Goal: Information Seeking & Learning: Learn about a topic

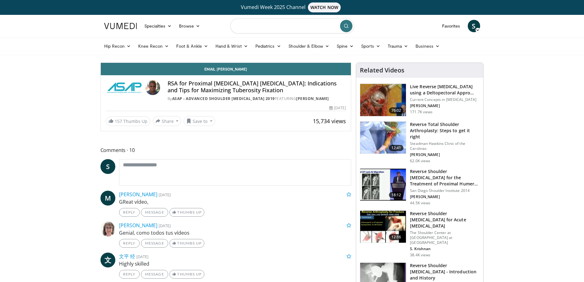
click at [307, 25] on input "Search topics, interventions" at bounding box center [292, 26] width 124 height 15
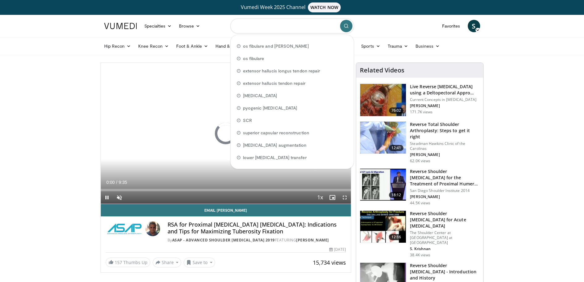
click at [309, 27] on input "Search topics, interventions" at bounding box center [292, 26] width 124 height 15
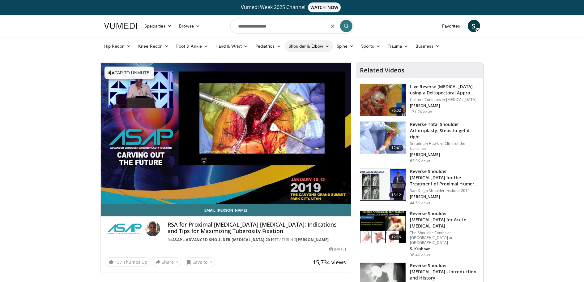
type input "**********"
click at [311, 45] on link "Shoulder & Elbow" at bounding box center [309, 46] width 48 height 12
click at [278, 61] on link "Elbow" at bounding box center [296, 61] width 74 height 10
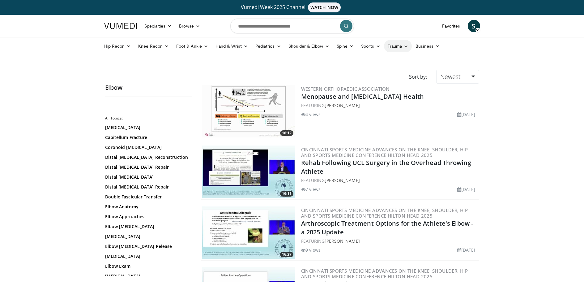
click at [400, 45] on link "Trauma" at bounding box center [398, 46] width 28 height 12
click at [370, 100] on link "Upper Extremity" at bounding box center [375, 100] width 74 height 10
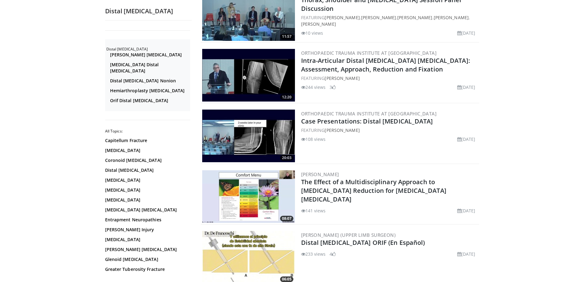
scroll to position [402, 0]
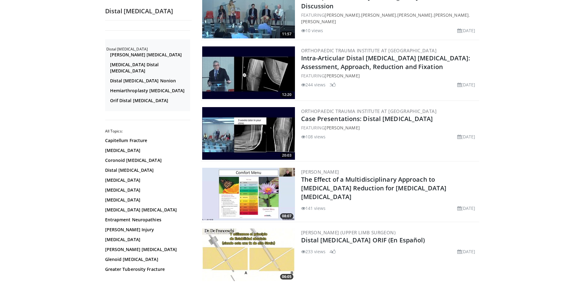
click at [260, 78] on img at bounding box center [248, 72] width 93 height 53
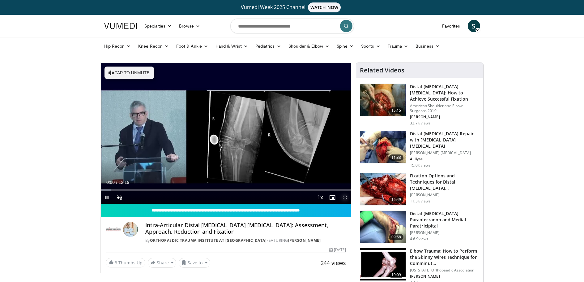
click at [343, 195] on span "Video Player" at bounding box center [344, 197] width 12 height 12
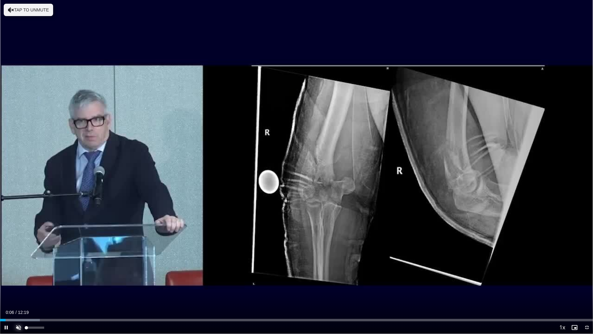
click at [18, 281] on span "Video Player" at bounding box center [18, 327] width 12 height 12
click at [584, 281] on span "Video Player" at bounding box center [587, 327] width 12 height 12
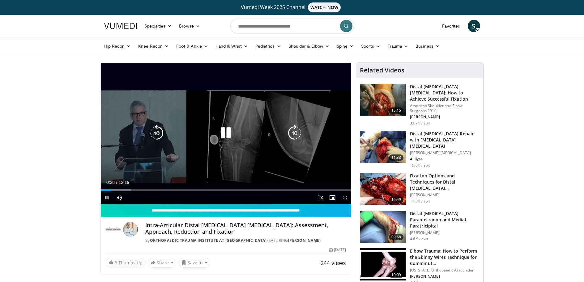
click at [225, 129] on icon "Video Player" at bounding box center [225, 132] width 17 height 17
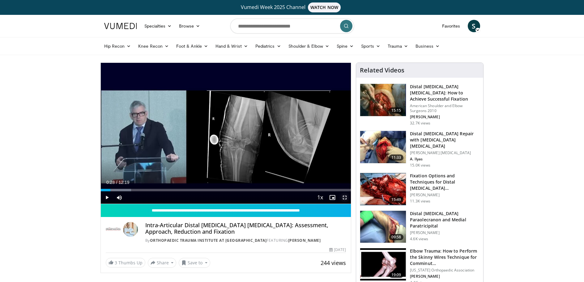
click at [346, 196] on span "Video Player" at bounding box center [344, 197] width 12 height 12
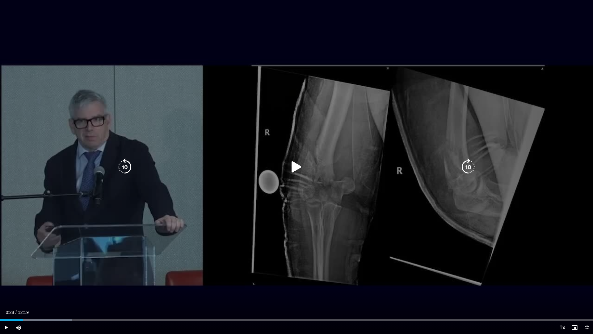
click at [299, 168] on icon "Video Player" at bounding box center [296, 166] width 17 height 17
click at [440, 172] on div "Video Player" at bounding box center [297, 167] width 356 height 12
click at [300, 167] on icon "Video Player" at bounding box center [296, 166] width 17 height 17
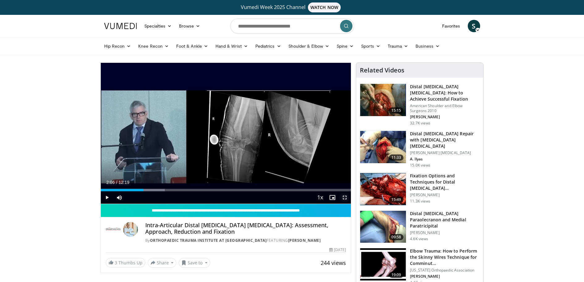
click at [342, 197] on span "Video Player" at bounding box center [344, 197] width 12 height 12
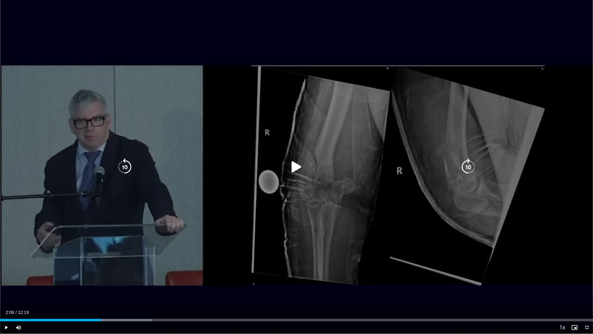
click at [294, 166] on icon "Video Player" at bounding box center [296, 166] width 17 height 17
click at [296, 168] on icon "Video Player" at bounding box center [296, 166] width 17 height 17
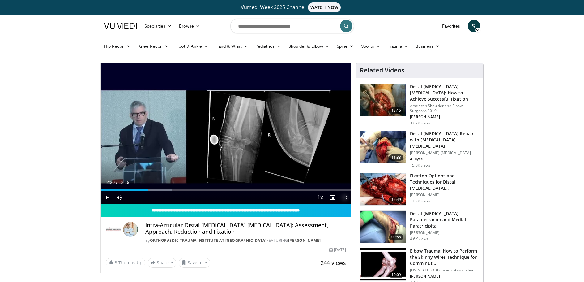
click at [345, 197] on span "Video Player" at bounding box center [344, 197] width 12 height 12
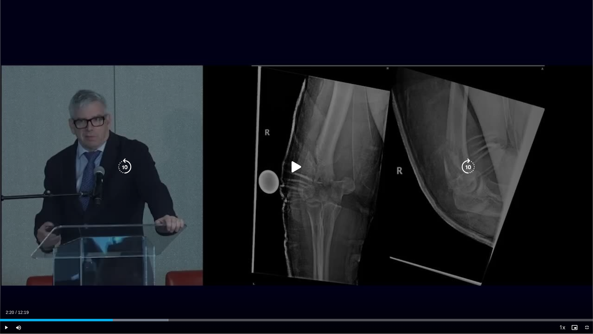
click at [297, 168] on icon "Video Player" at bounding box center [296, 166] width 17 height 17
click at [293, 168] on icon "Video Player" at bounding box center [296, 166] width 17 height 17
click at [298, 167] on icon "Video Player" at bounding box center [296, 166] width 17 height 17
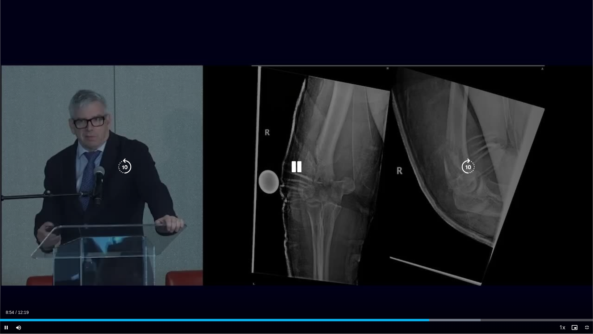
click at [293, 163] on icon "Video Player" at bounding box center [296, 166] width 17 height 17
click at [298, 166] on icon "Video Player" at bounding box center [296, 166] width 17 height 17
click at [295, 162] on icon "Video Player" at bounding box center [296, 166] width 17 height 17
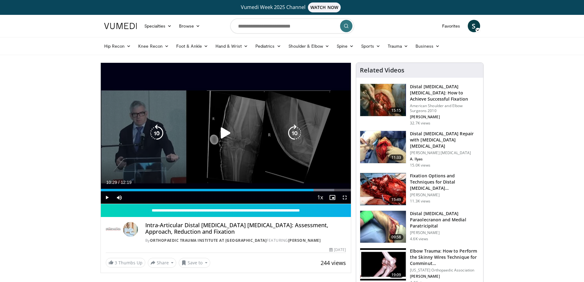
click at [226, 131] on icon "Video Player" at bounding box center [225, 132] width 17 height 17
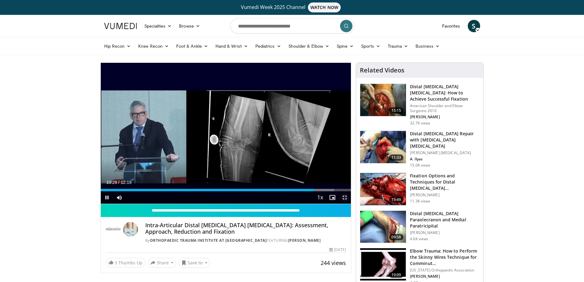
click at [345, 195] on span "Video Player" at bounding box center [344, 197] width 12 height 12
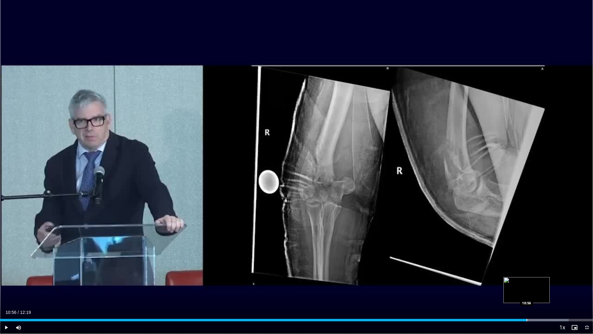
click at [527, 281] on div "Progress Bar" at bounding box center [527, 320] width 1 height 2
click at [549, 281] on div "Progress Bar" at bounding box center [549, 320] width 1 height 2
click at [554, 281] on video-js "**********" at bounding box center [296, 167] width 593 height 334
click at [552, 281] on div "Current Time 11:24 / Duration 12:19 Pause Skip Backward Skip Forward Mute 67% L…" at bounding box center [296, 327] width 593 height 12
click at [556, 281] on div "Progress Bar" at bounding box center [556, 320] width 1 height 2
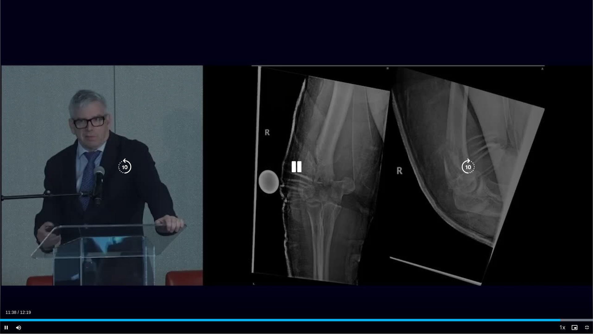
click at [564, 281] on video-js "**********" at bounding box center [296, 167] width 593 height 334
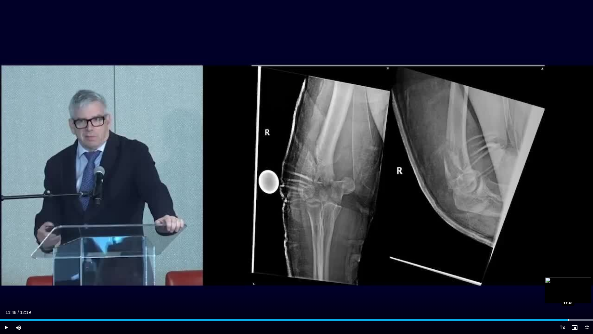
click at [569, 281] on div "Loaded : 100.00% 11:48 11:48" at bounding box center [296, 320] width 593 height 2
click at [579, 281] on span "Video Player" at bounding box center [575, 327] width 12 height 12
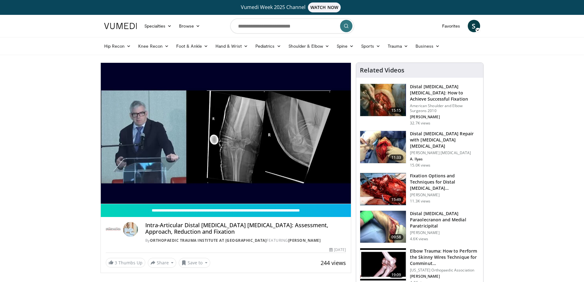
click at [395, 97] on img at bounding box center [383, 100] width 46 height 32
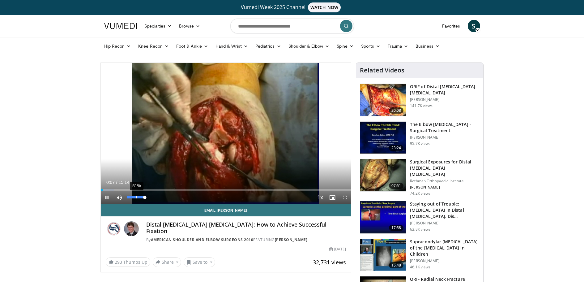
click at [136, 196] on div "Volume Level" at bounding box center [136, 197] width 18 height 2
click at [134, 196] on div "Volume Level" at bounding box center [131, 197] width 9 height 2
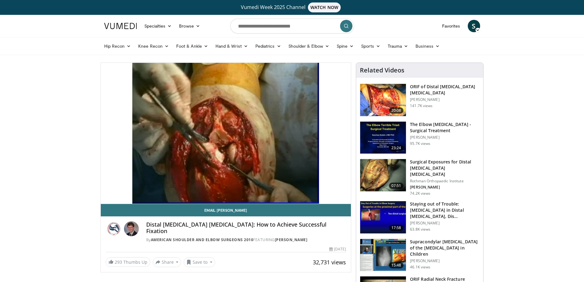
click at [133, 197] on div "10 seconds Tap to unmute" at bounding box center [226, 133] width 250 height 141
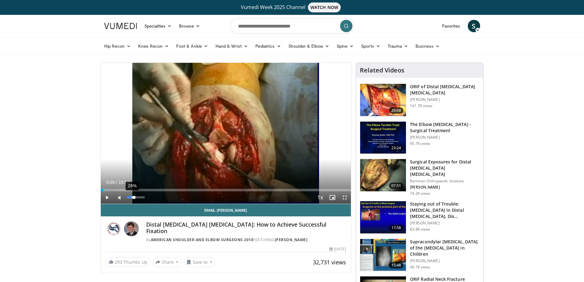
click at [132, 197] on div "26%" at bounding box center [136, 197] width 18 height 2
click at [133, 197] on div "Volume Level" at bounding box center [130, 197] width 6 height 2
click at [137, 197] on div "58%" at bounding box center [136, 197] width 18 height 2
click at [346, 195] on span "Video Player" at bounding box center [344, 197] width 12 height 12
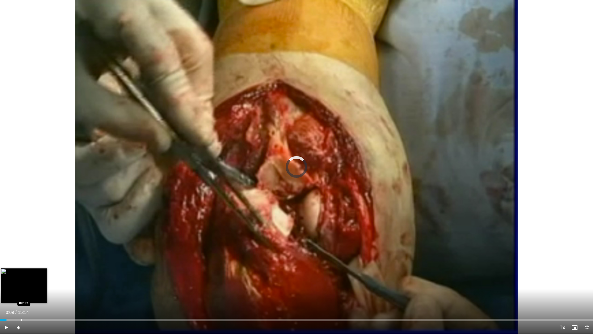
click at [21, 281] on div "Progress Bar" at bounding box center [21, 320] width 1 height 2
click at [30, 281] on div "Progress Bar" at bounding box center [30, 320] width 1 height 2
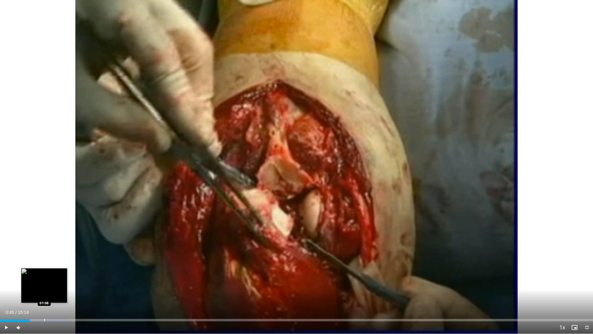
click at [45, 281] on div "Progress Bar" at bounding box center [44, 320] width 1 height 2
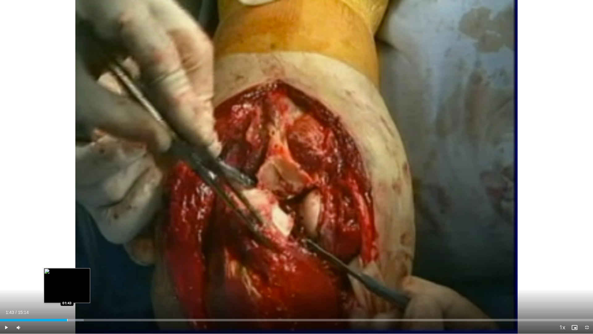
click at [67, 281] on div "Progress Bar" at bounding box center [67, 320] width 1 height 2
click at [84, 281] on div "Progress Bar" at bounding box center [84, 320] width 1 height 2
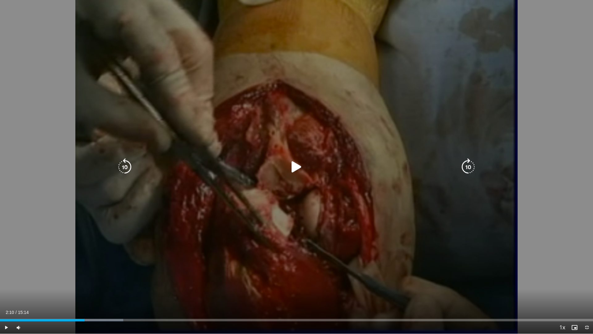
click at [297, 161] on icon "Video Player" at bounding box center [296, 166] width 17 height 17
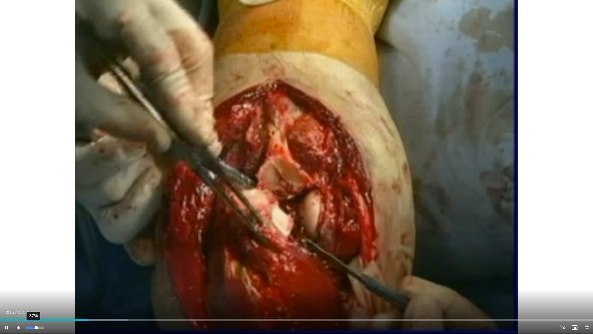
click at [33, 281] on div "37%" at bounding box center [35, 327] width 22 height 12
click at [584, 281] on span "Video Player" at bounding box center [587, 327] width 12 height 12
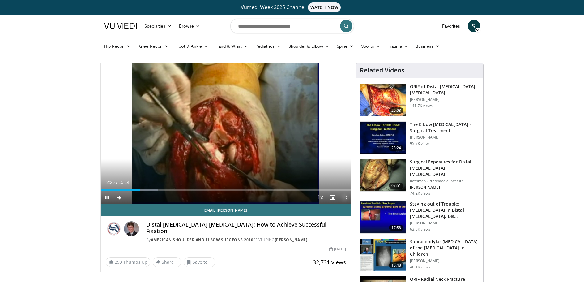
click at [343, 196] on span "Video Player" at bounding box center [344, 197] width 12 height 12
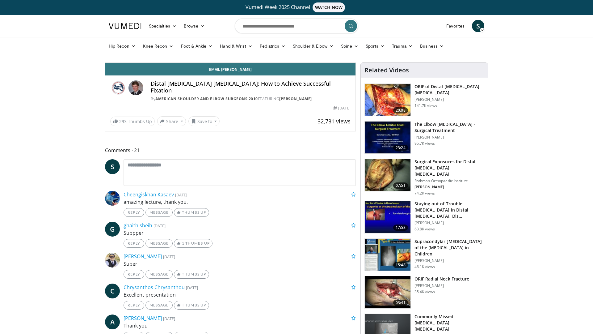
click at [209, 50] on div "Progress Bar" at bounding box center [209, 49] width 1 height 2
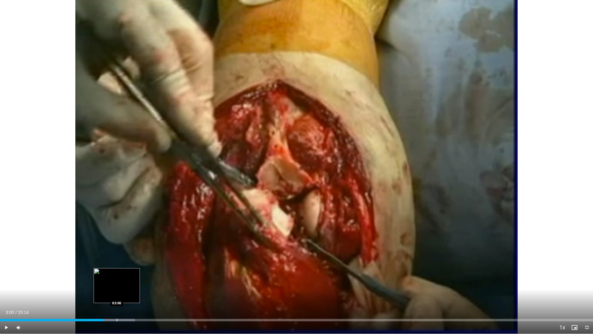
click at [117, 281] on div "Progress Bar" at bounding box center [117, 320] width 1 height 2
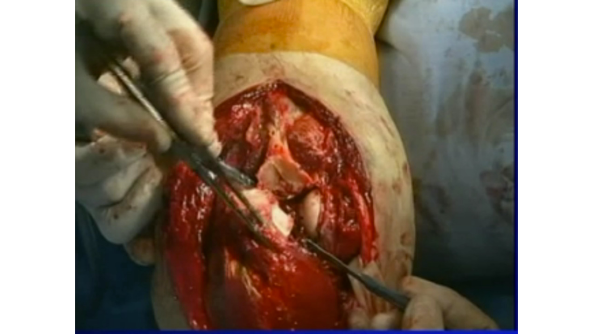
click at [130, 281] on video-js "**********" at bounding box center [296, 167] width 593 height 334
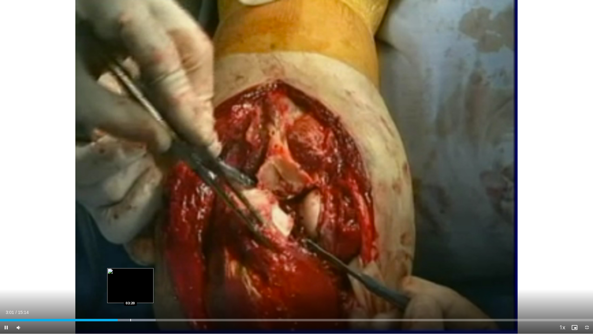
click at [130, 281] on div "Progress Bar" at bounding box center [130, 320] width 1 height 2
click at [146, 281] on div "Progress Bar" at bounding box center [146, 320] width 1 height 2
click at [155, 281] on div "Progress Bar" at bounding box center [155, 320] width 1 height 2
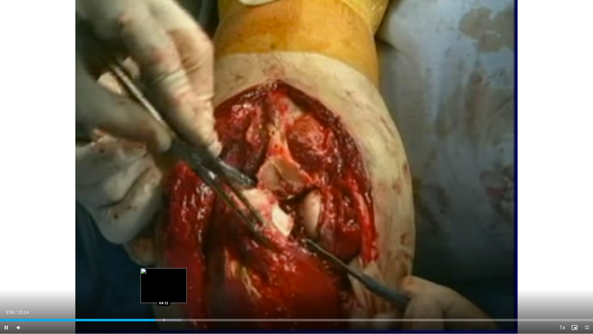
click at [164, 281] on div "Progress Bar" at bounding box center [164, 320] width 1 height 2
click at [178, 281] on div "Progress Bar" at bounding box center [178, 320] width 1 height 2
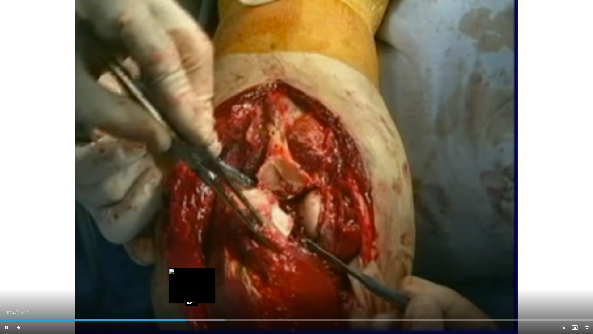
click at [192, 281] on div "Progress Bar" at bounding box center [192, 320] width 1 height 2
click at [202, 281] on div "Progress Bar" at bounding box center [202, 320] width 1 height 2
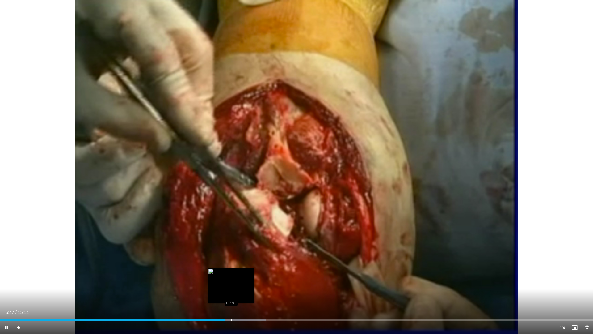
click at [230, 281] on div "Progress Bar" at bounding box center [236, 320] width 60 height 2
click at [241, 281] on div "Progress Bar" at bounding box center [240, 320] width 1 height 2
click at [250, 281] on div "Progress Bar" at bounding box center [250, 320] width 1 height 2
click at [244, 281] on div "Progress Bar" at bounding box center [244, 320] width 1 height 2
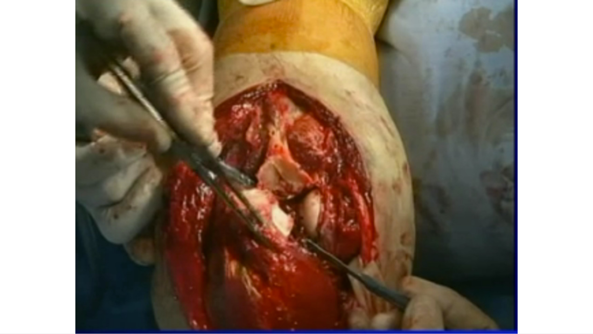
click at [240, 281] on div "10 seconds Tap to unmute" at bounding box center [296, 166] width 593 height 333
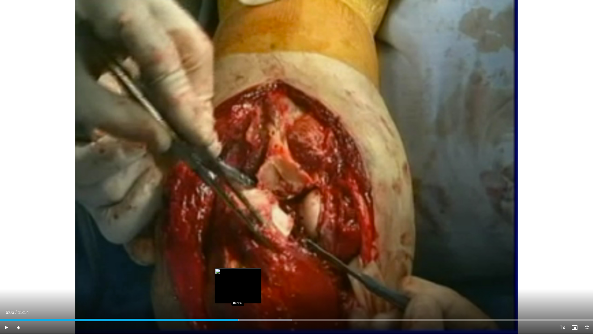
click at [238, 281] on div "Progress Bar" at bounding box center [238, 320] width 1 height 2
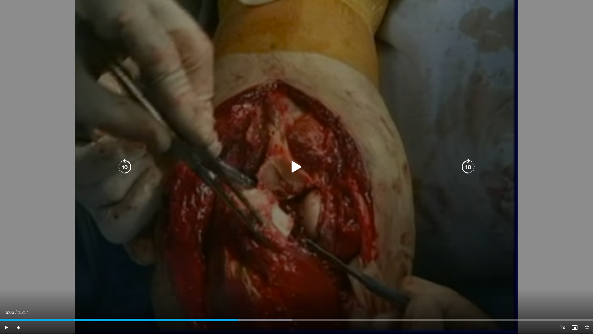
click at [294, 167] on icon "Video Player" at bounding box center [296, 166] width 17 height 17
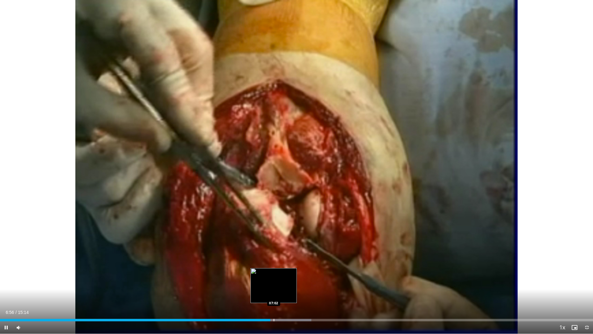
click at [275, 281] on div "Loaded : 52.49% 06:56 07:02" at bounding box center [296, 318] width 593 height 6
click at [284, 281] on div "Progress Bar" at bounding box center [286, 320] width 60 height 2
click at [295, 281] on div "Progress Bar" at bounding box center [295, 320] width 1 height 2
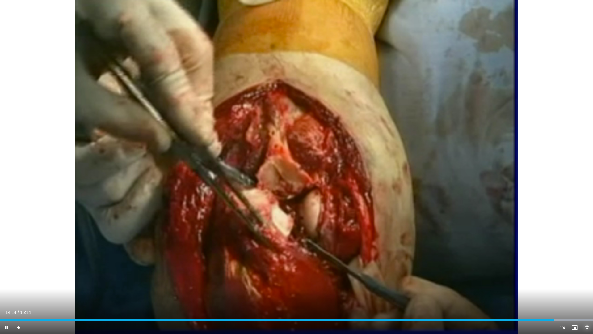
click at [584, 281] on span "Video Player" at bounding box center [587, 327] width 12 height 12
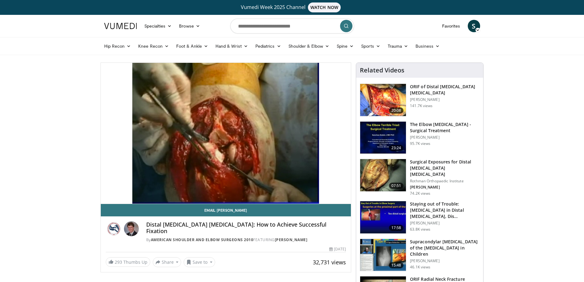
click at [381, 176] on img at bounding box center [383, 175] width 46 height 32
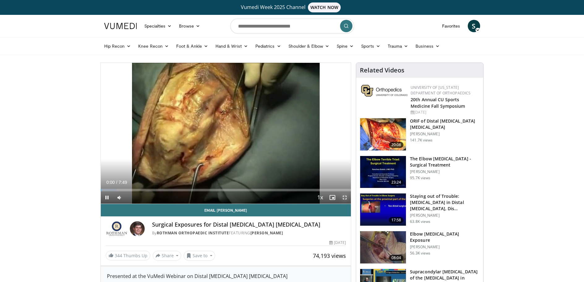
click at [343, 195] on span "Video Player" at bounding box center [344, 197] width 12 height 12
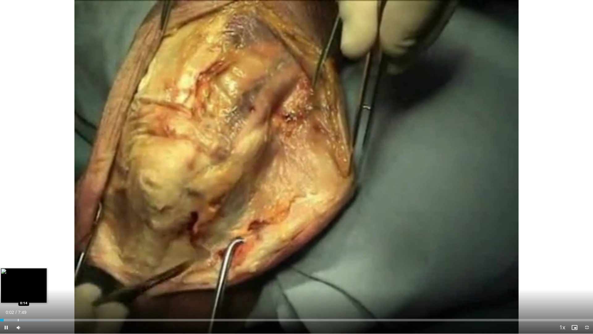
click at [18, 281] on div "Loaded : 8.47% 0:02 0:14" at bounding box center [296, 320] width 593 height 2
click at [32, 281] on div "Current Time 0:14 / Duration 7:49 Pause Skip Backward Skip Forward Mute Loaded …" at bounding box center [296, 327] width 593 height 12
click at [42, 281] on div "Current Time 0:15 / Duration 7:49 Pause Skip Backward Skip Forward Mute Loaded …" at bounding box center [296, 327] width 593 height 12
click at [40, 281] on div "Progress Bar" at bounding box center [40, 320] width 1 height 2
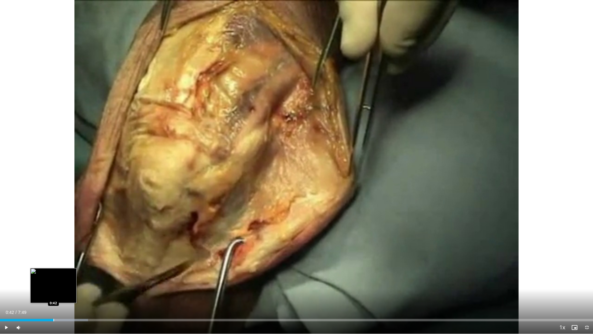
click at [54, 281] on div "Progress Bar" at bounding box center [53, 320] width 1 height 2
click at [65, 281] on div "Progress Bar" at bounding box center [65, 320] width 1 height 2
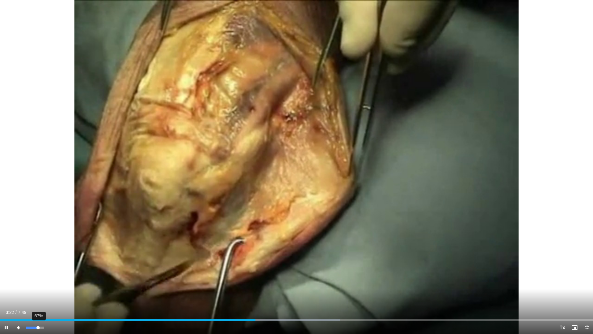
click at [38, 281] on div "67%" at bounding box center [35, 327] width 18 height 2
click at [38, 281] on div "Volume Level" at bounding box center [32, 327] width 12 height 2
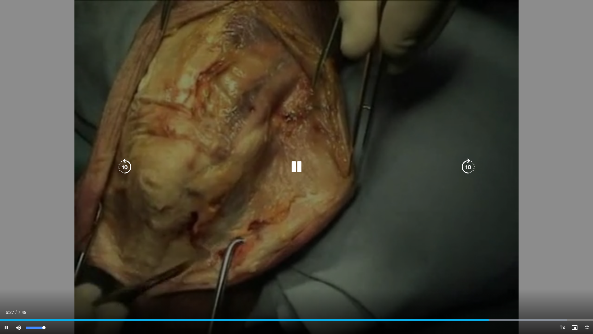
drag, startPoint x: 43, startPoint y: 326, endPoint x: 51, endPoint y: 326, distance: 7.4
click at [50, 281] on div "Mute 100%" at bounding box center [33, 327] width 43 height 12
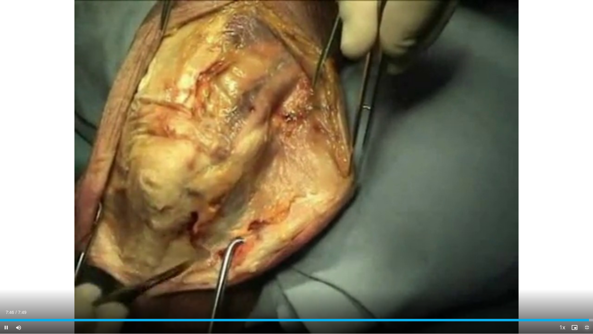
click at [587, 281] on span "Video Player" at bounding box center [587, 327] width 12 height 12
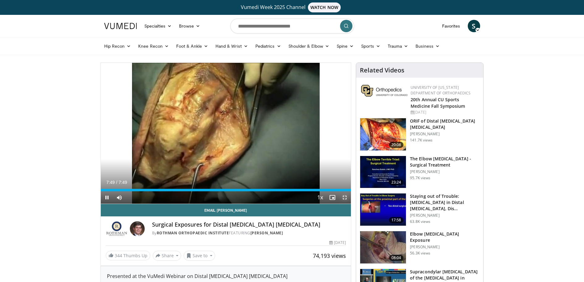
click at [345, 193] on span "Video Player" at bounding box center [344, 197] width 12 height 12
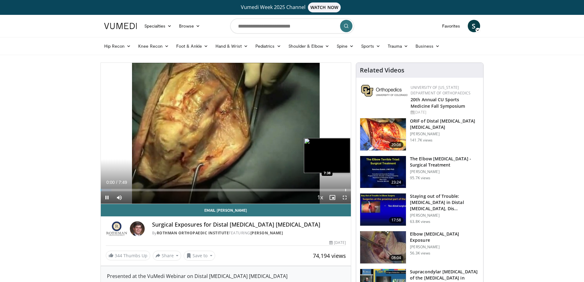
click at [345, 190] on div "Progress Bar" at bounding box center [345, 190] width 1 height 2
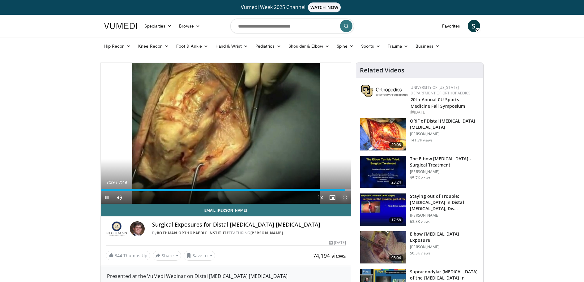
click at [344, 196] on span "Video Player" at bounding box center [344, 197] width 12 height 12
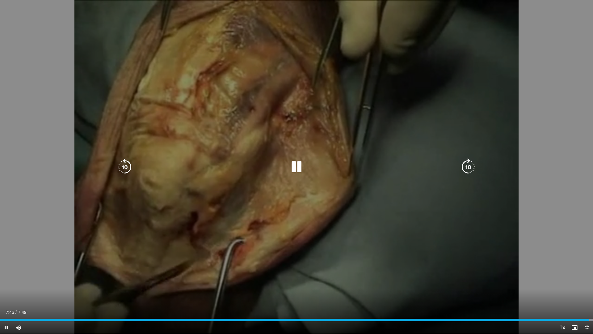
click at [296, 168] on icon "Video Player" at bounding box center [296, 166] width 17 height 17
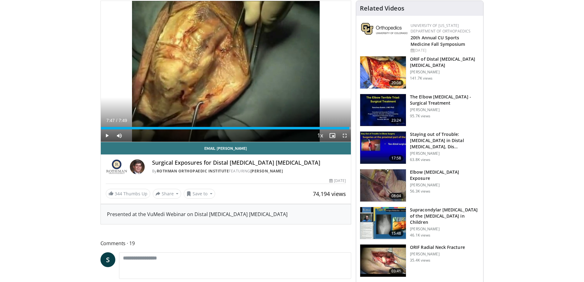
scroll to position [93, 0]
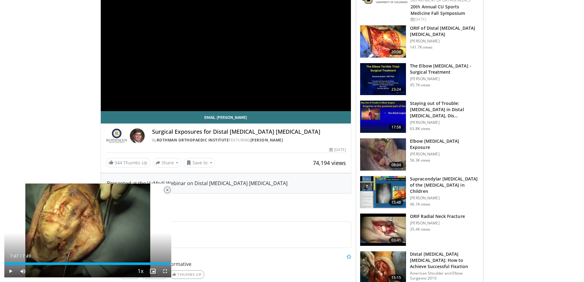
click at [384, 35] on img at bounding box center [383, 41] width 46 height 32
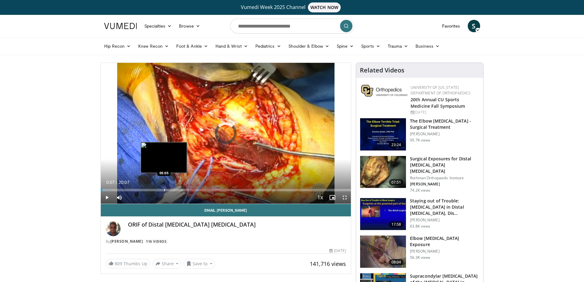
click at [164, 188] on div "Loaded : 4.10% 05:05 05:05" at bounding box center [226, 188] width 250 height 6
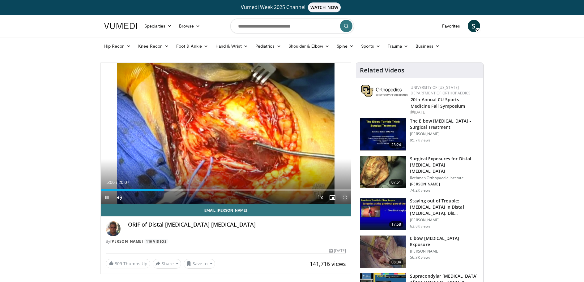
click at [347, 196] on span "Video Player" at bounding box center [344, 197] width 12 height 12
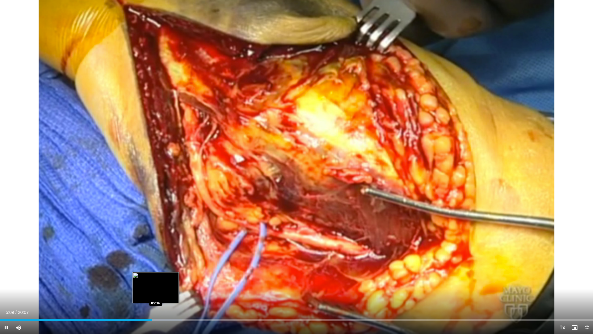
click at [156, 281] on div "Loaded : 30.68% 05:09 05:16" at bounding box center [296, 318] width 593 height 6
click at [167, 281] on div "Progress Bar" at bounding box center [167, 320] width 39 height 2
click at [179, 281] on div "Loaded : 31.51% 05:39 06:01" at bounding box center [296, 320] width 593 height 2
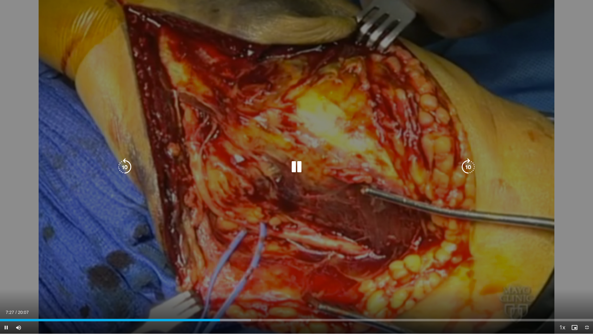
click at [294, 168] on icon "Video Player" at bounding box center [296, 166] width 17 height 17
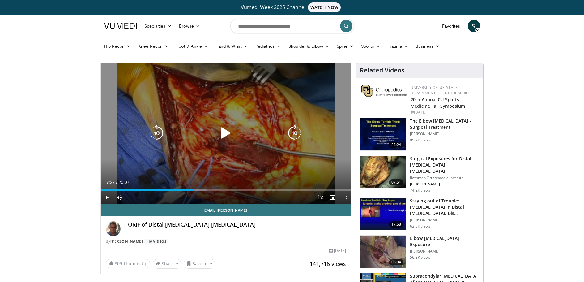
click at [225, 130] on icon "Video Player" at bounding box center [225, 132] width 17 height 17
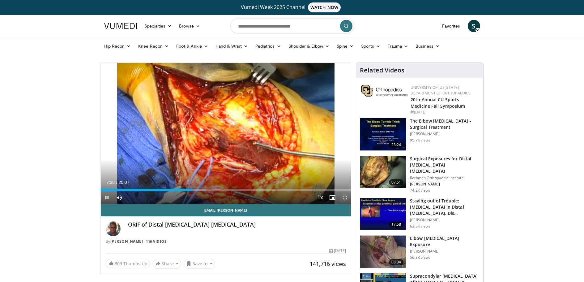
click at [346, 193] on span "Video Player" at bounding box center [344, 197] width 12 height 12
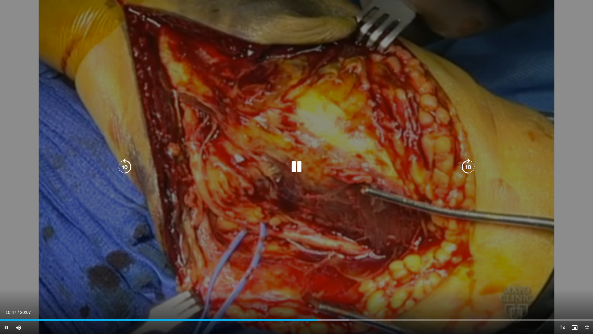
click at [299, 165] on icon "Video Player" at bounding box center [296, 166] width 17 height 17
